Goal: Check status

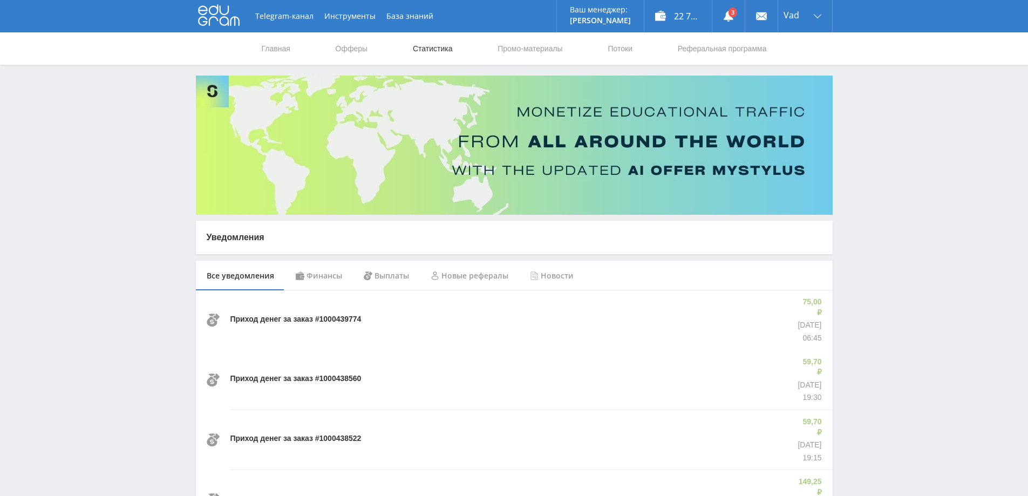
click at [433, 39] on link "Статистика" at bounding box center [433, 48] width 42 height 32
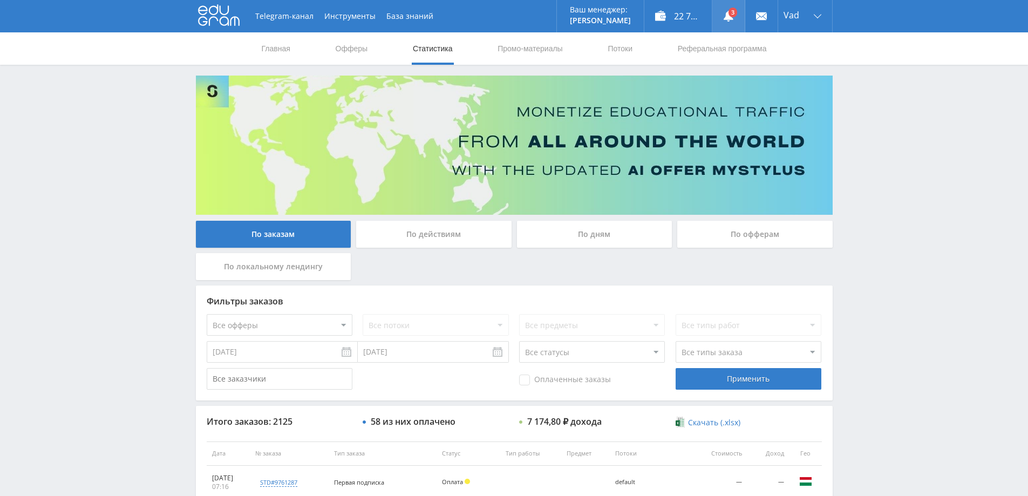
click at [724, 8] on link at bounding box center [728, 16] width 32 height 32
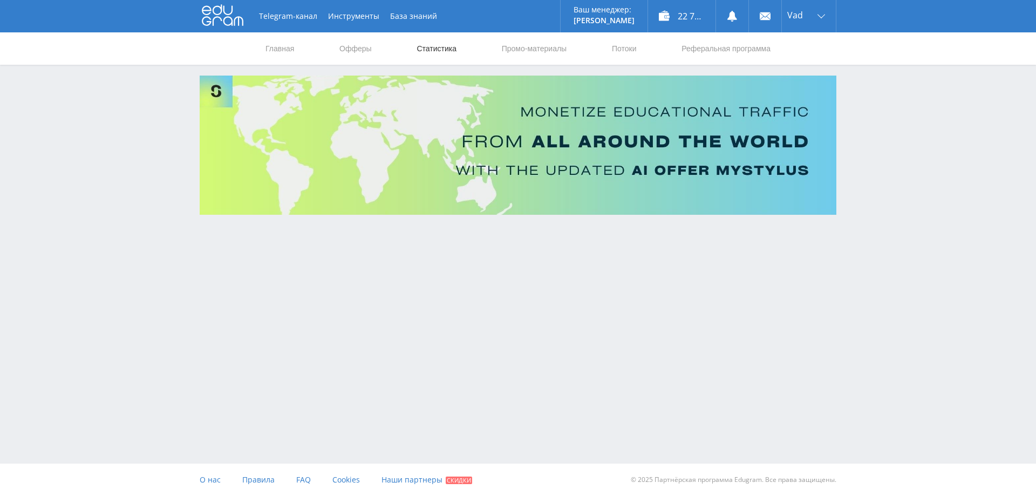
click at [437, 46] on link "Статистика" at bounding box center [437, 48] width 42 height 32
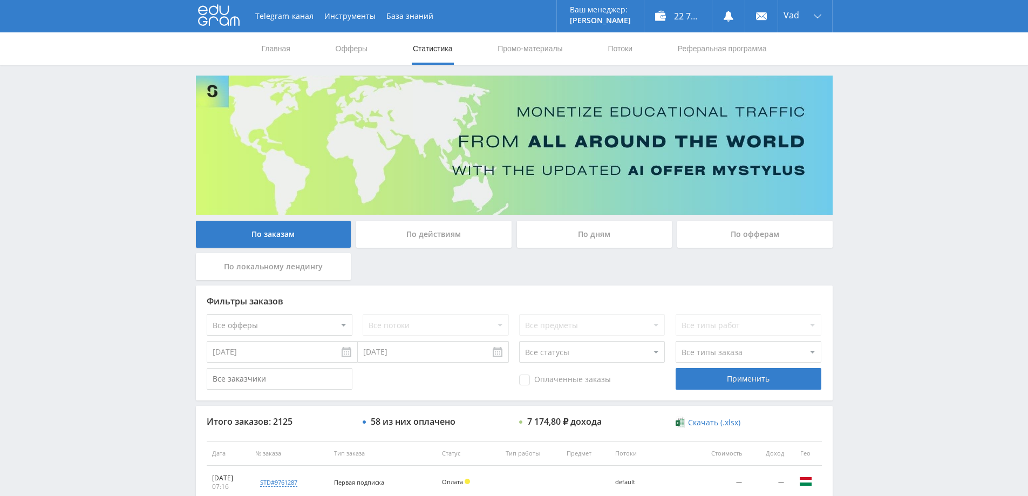
click at [613, 232] on div "По дням" at bounding box center [594, 234] width 155 height 27
click at [0, 0] on input "По дням" at bounding box center [0, 0] width 0 height 0
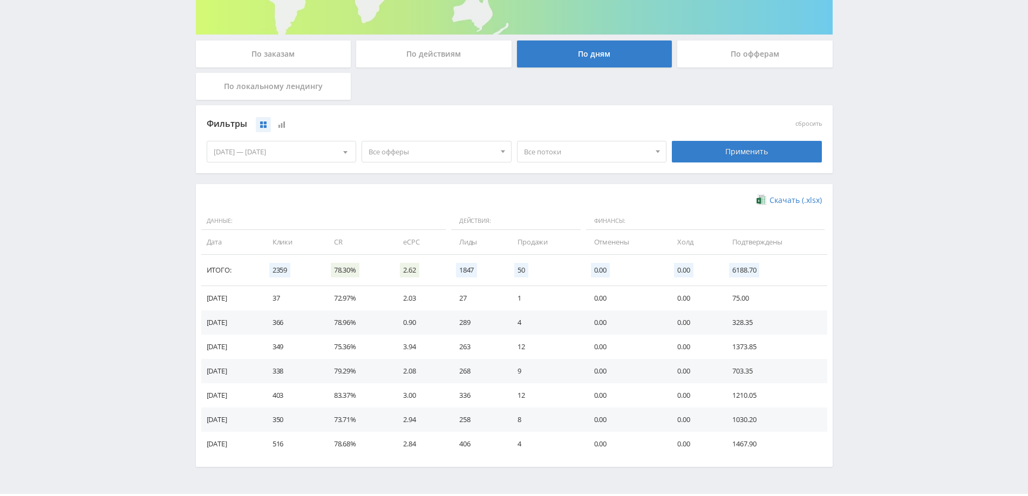
scroll to position [210, 0]
